Goal: Information Seeking & Learning: Learn about a topic

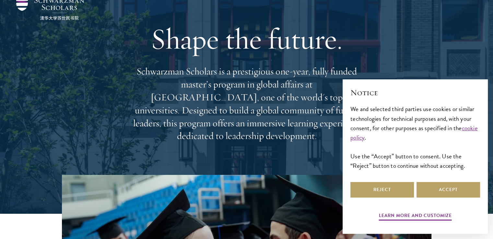
scroll to position [30, 0]
click at [438, 187] on button "Accept" at bounding box center [449, 190] width 64 height 16
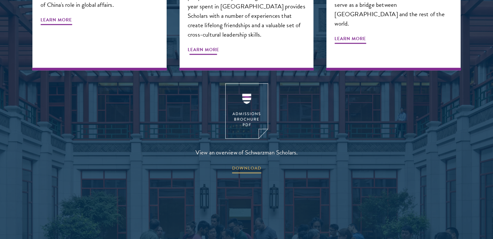
scroll to position [844, 0]
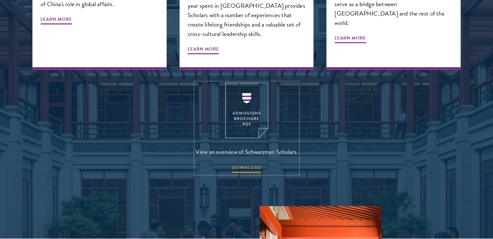
click at [237, 97] on img at bounding box center [246, 110] width 43 height 55
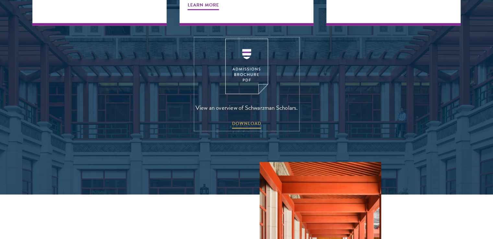
scroll to position [893, 0]
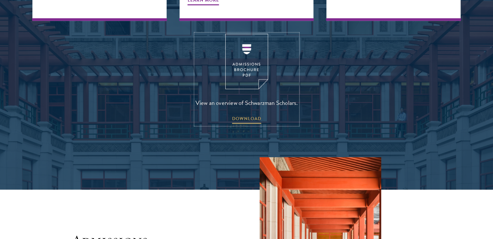
click at [249, 55] on img at bounding box center [246, 61] width 43 height 55
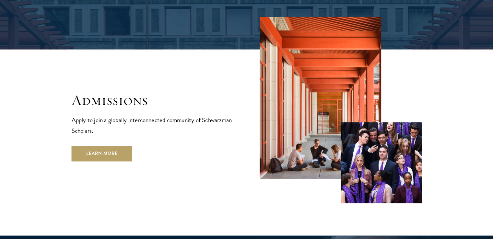
scroll to position [1036, 0]
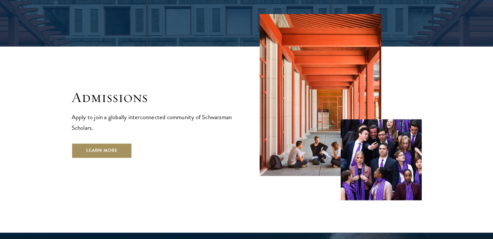
click at [115, 143] on link "Learn More" at bounding box center [102, 151] width 61 height 16
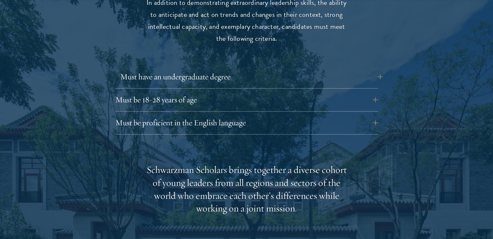
scroll to position [895, 0]
click at [235, 92] on button "Must be 18-28 years of age" at bounding box center [251, 100] width 263 height 16
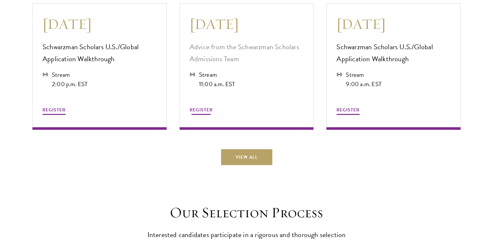
scroll to position [1873, 0]
